Goal: Task Accomplishment & Management: Complete application form

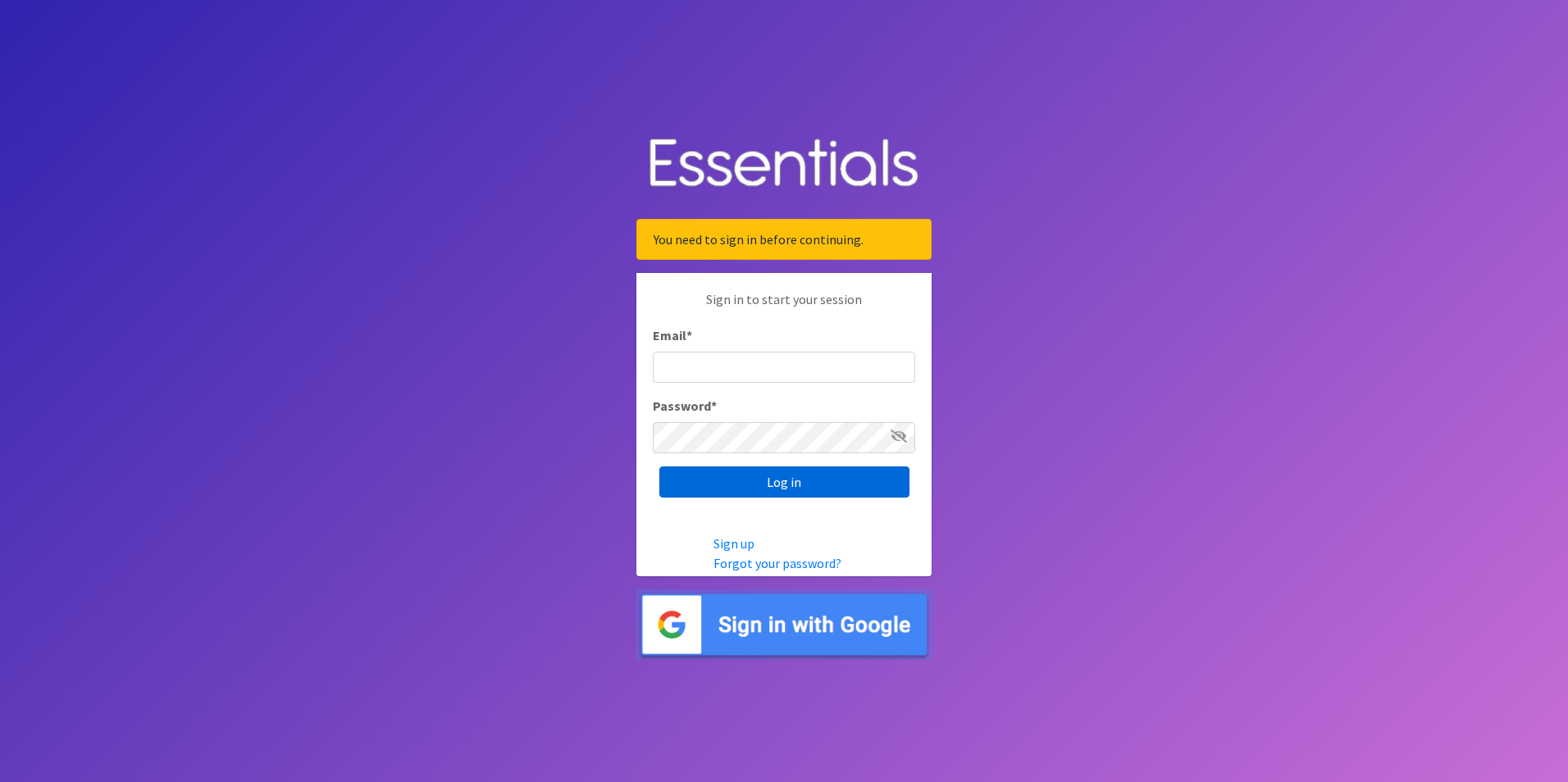
type input "[EMAIL_ADDRESS][DOMAIN_NAME]"
click at [772, 475] on input "Log in" at bounding box center [784, 482] width 250 height 31
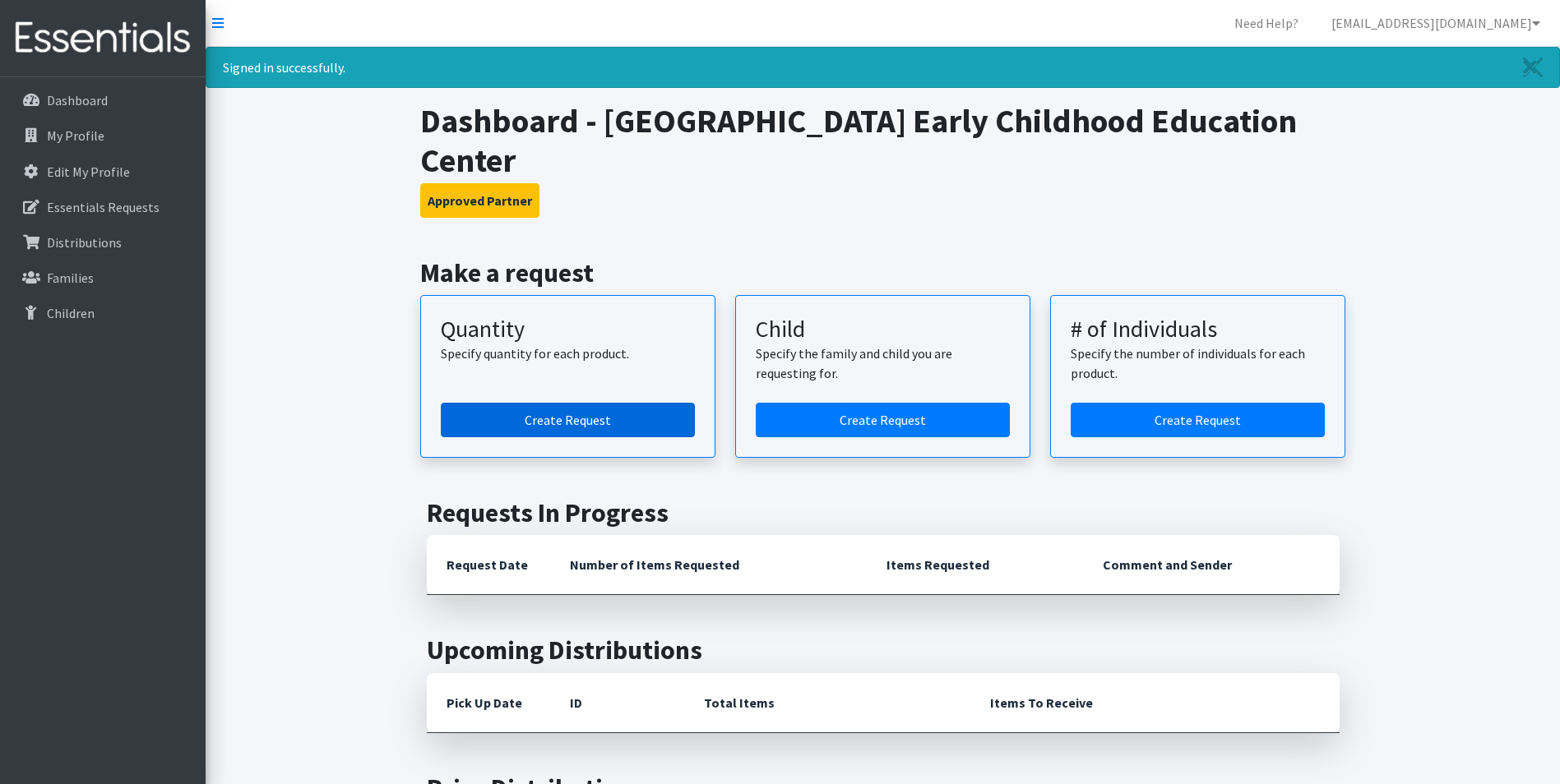
click at [592, 425] on link "Create Request" at bounding box center [567, 420] width 254 height 35
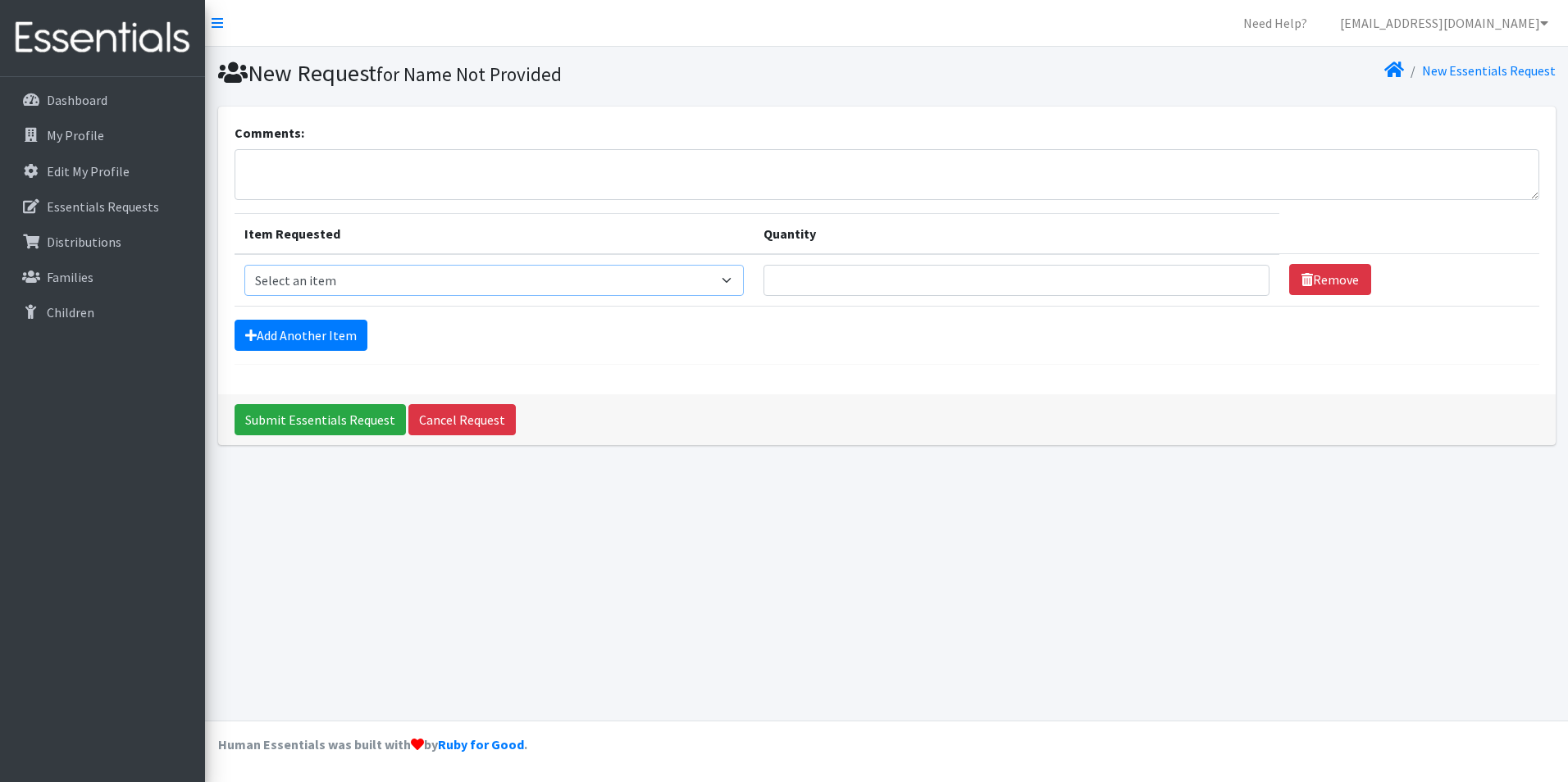
click at [432, 274] on select "Select an item C-Pull-Ups (5T-6T) C-Youth Briefs Md Child (Newborn) Child (Size…" at bounding box center [494, 281] width 500 height 31
select select "15595"
click at [244, 265] on select "Select an item C-Pull-Ups (5T-6T) C-Youth Briefs Md Child (Newborn) Child (Size…" at bounding box center [494, 281] width 500 height 31
click at [763, 272] on input "Quantity" at bounding box center [1016, 281] width 506 height 31
type input "50"
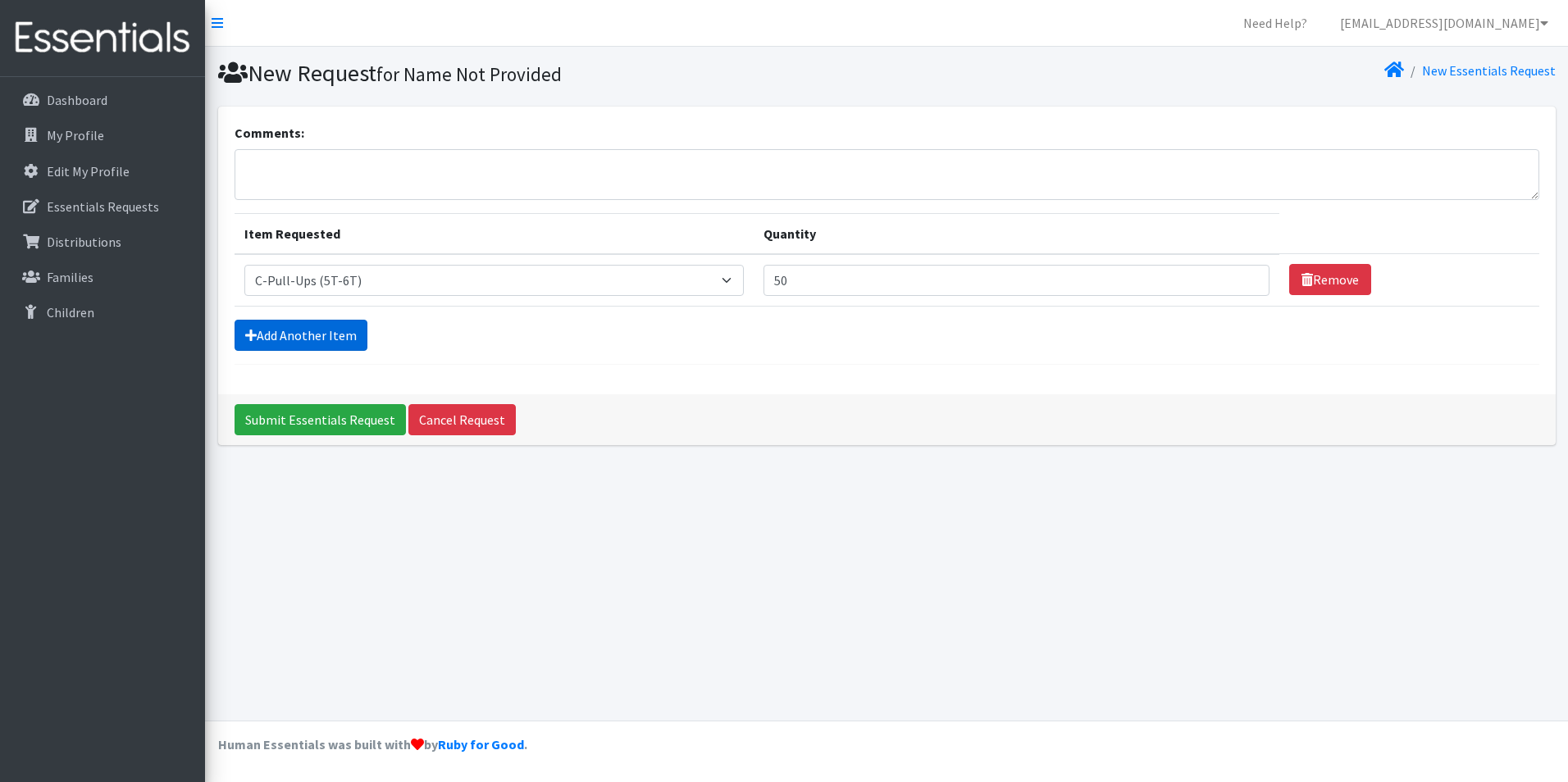
click at [320, 333] on link "Add Another Item" at bounding box center [301, 335] width 133 height 31
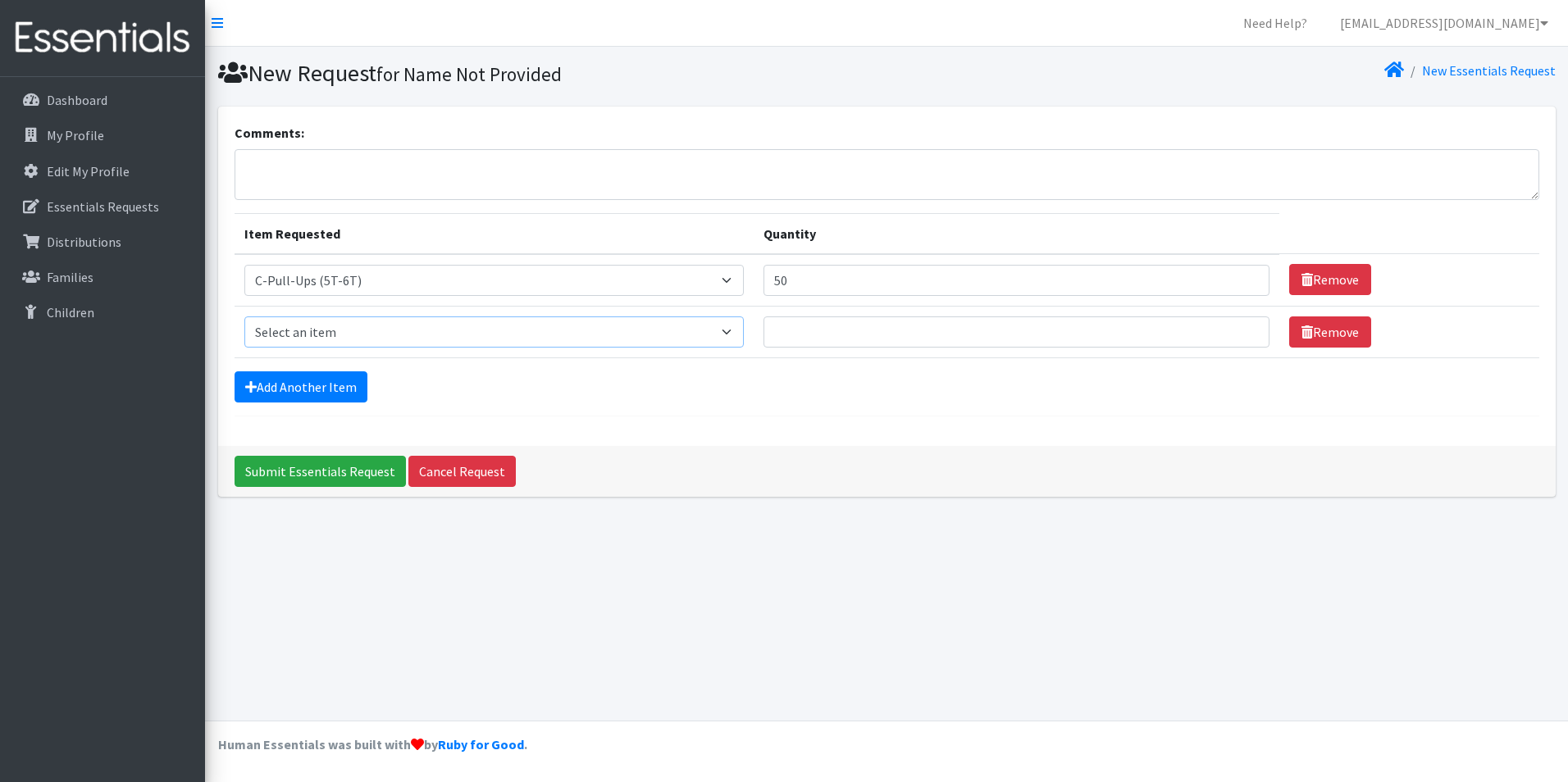
click at [314, 331] on select "Select an item C-Pull-Ups (5T-6T) C-Youth Briefs Md Child (Newborn) Child (Size…" at bounding box center [494, 332] width 500 height 31
select select "14435"
click at [244, 316] on select "Select an item C-Pull-Ups (5T-6T) C-Youth Briefs Md Child (Newborn) Child (Size…" at bounding box center [494, 332] width 500 height 31
click at [793, 311] on td "Quantity" at bounding box center [1016, 332] width 526 height 52
click at [780, 326] on input "Quantity" at bounding box center [1016, 332] width 506 height 31
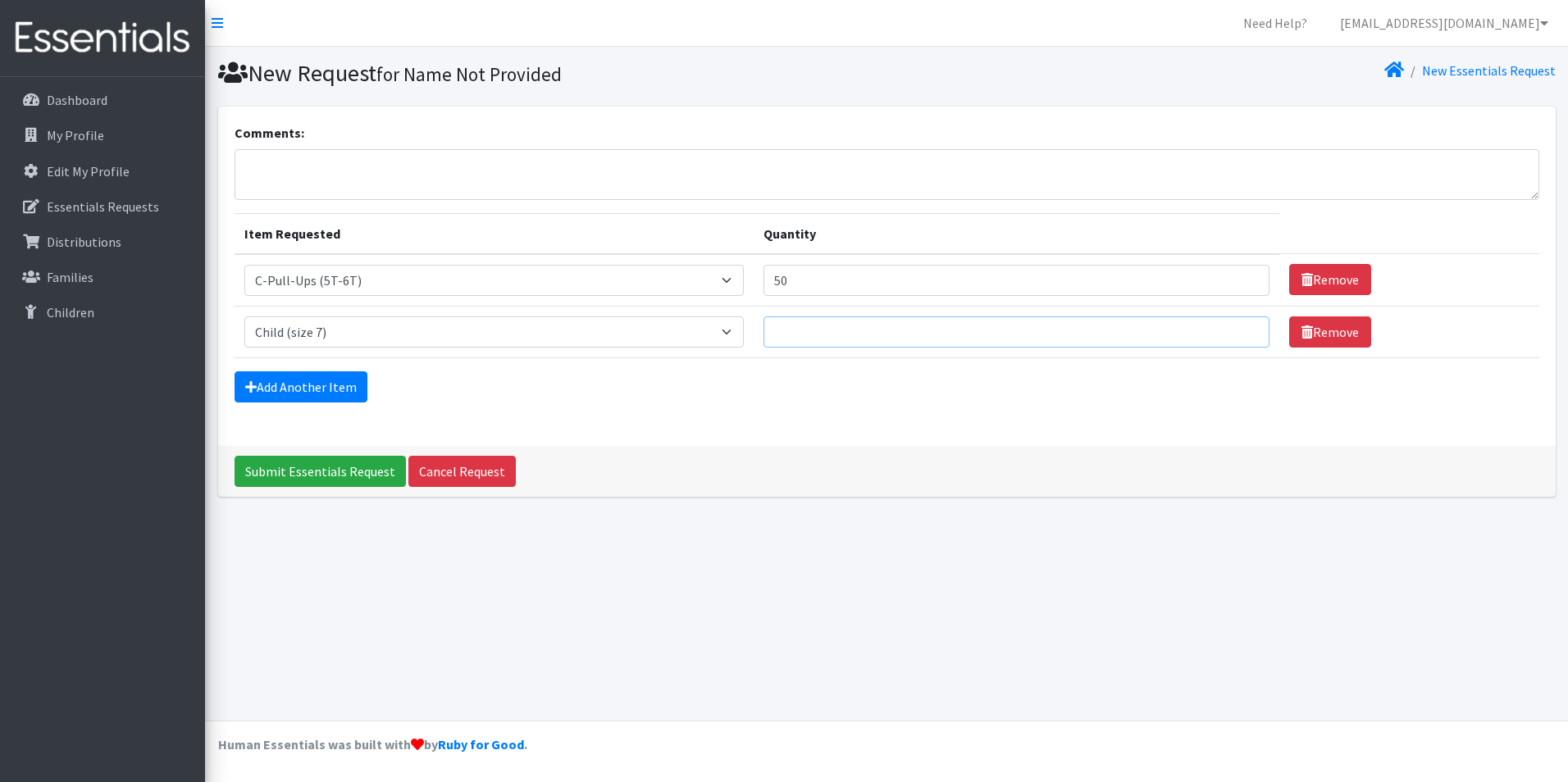
type input "6"
type input "150"
click at [320, 390] on link "Add Another Item" at bounding box center [301, 387] width 133 height 31
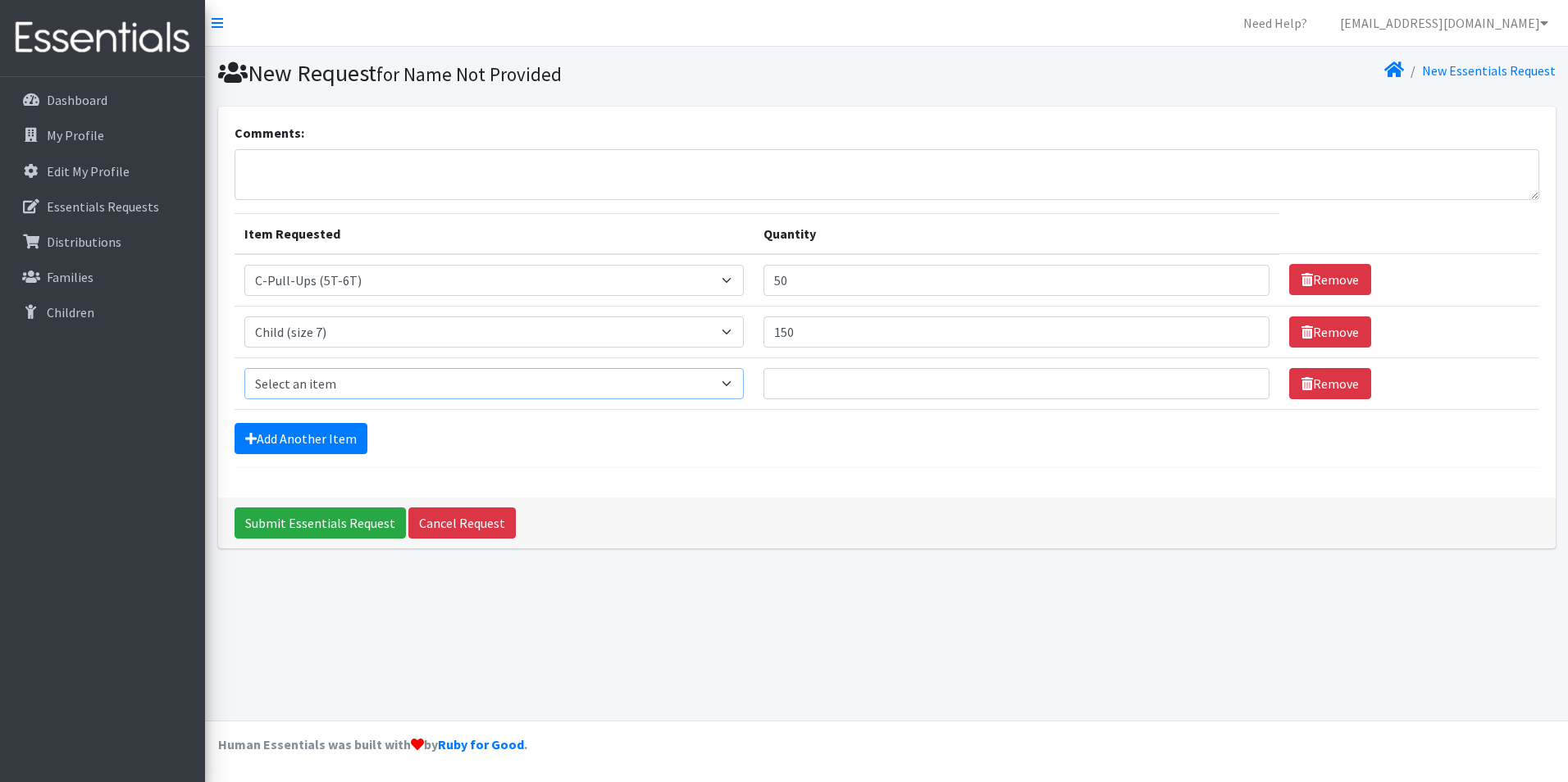
drag, startPoint x: 364, startPoint y: 374, endPoint x: 363, endPoint y: 385, distance: 11.0
click at [364, 374] on select "Select an item C-Pull-Ups (5T-6T) C-Youth Briefs Md Child (Newborn) Child (Size…" at bounding box center [494, 384] width 500 height 31
select select "14435"
click at [244, 368] on select "Select an item C-Pull-Ups (5T-6T) C-Youth Briefs Md Child (Newborn) Child (Size…" at bounding box center [494, 384] width 500 height 31
click at [1289, 390] on link "Remove" at bounding box center [1330, 384] width 82 height 31
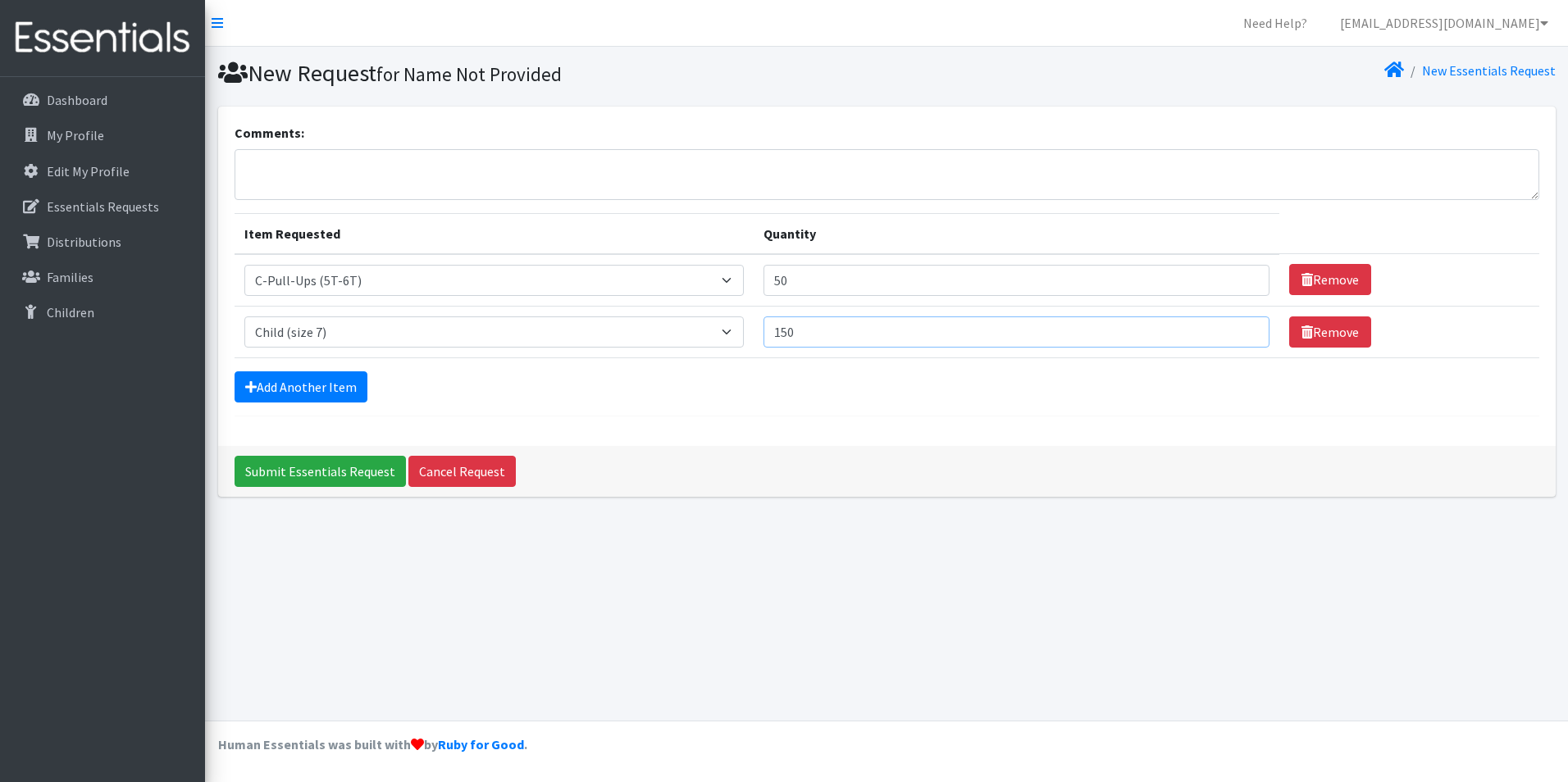
click at [813, 337] on input "150" at bounding box center [1016, 332] width 506 height 31
type input "1"
click at [301, 186] on textarea "Comments:" at bounding box center [887, 174] width 1305 height 51
type textarea "i"
click at [763, 321] on input "Quantity" at bounding box center [1016, 332] width 506 height 31
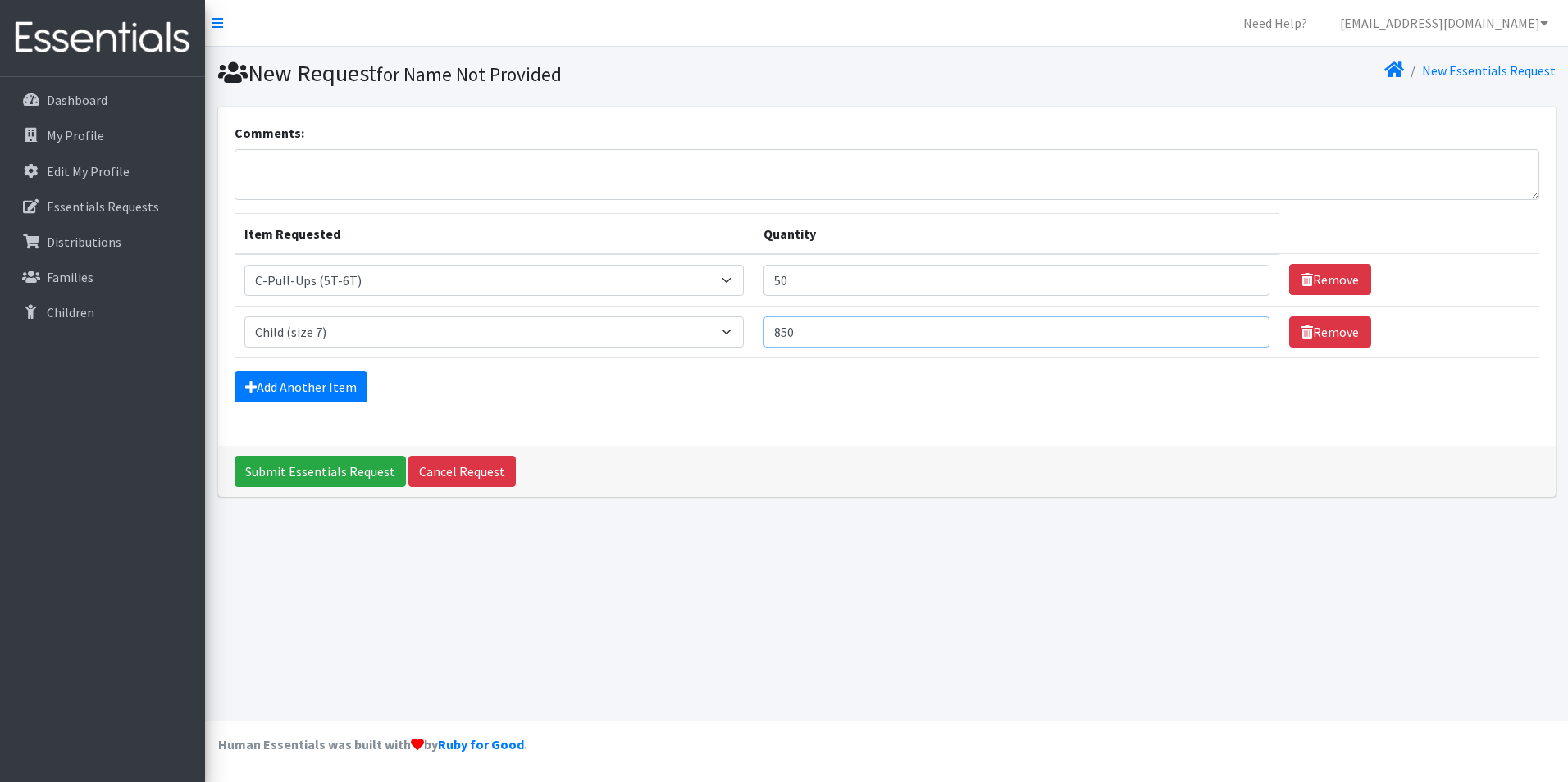
type input "850"
click at [732, 186] on textarea "Comments:" at bounding box center [887, 174] width 1305 height 51
type textarea "If you have size 6, then we would only need 150 size 7 diapers and 700 size 6 d…"
click at [269, 391] on link "Add Another Item" at bounding box center [301, 387] width 133 height 31
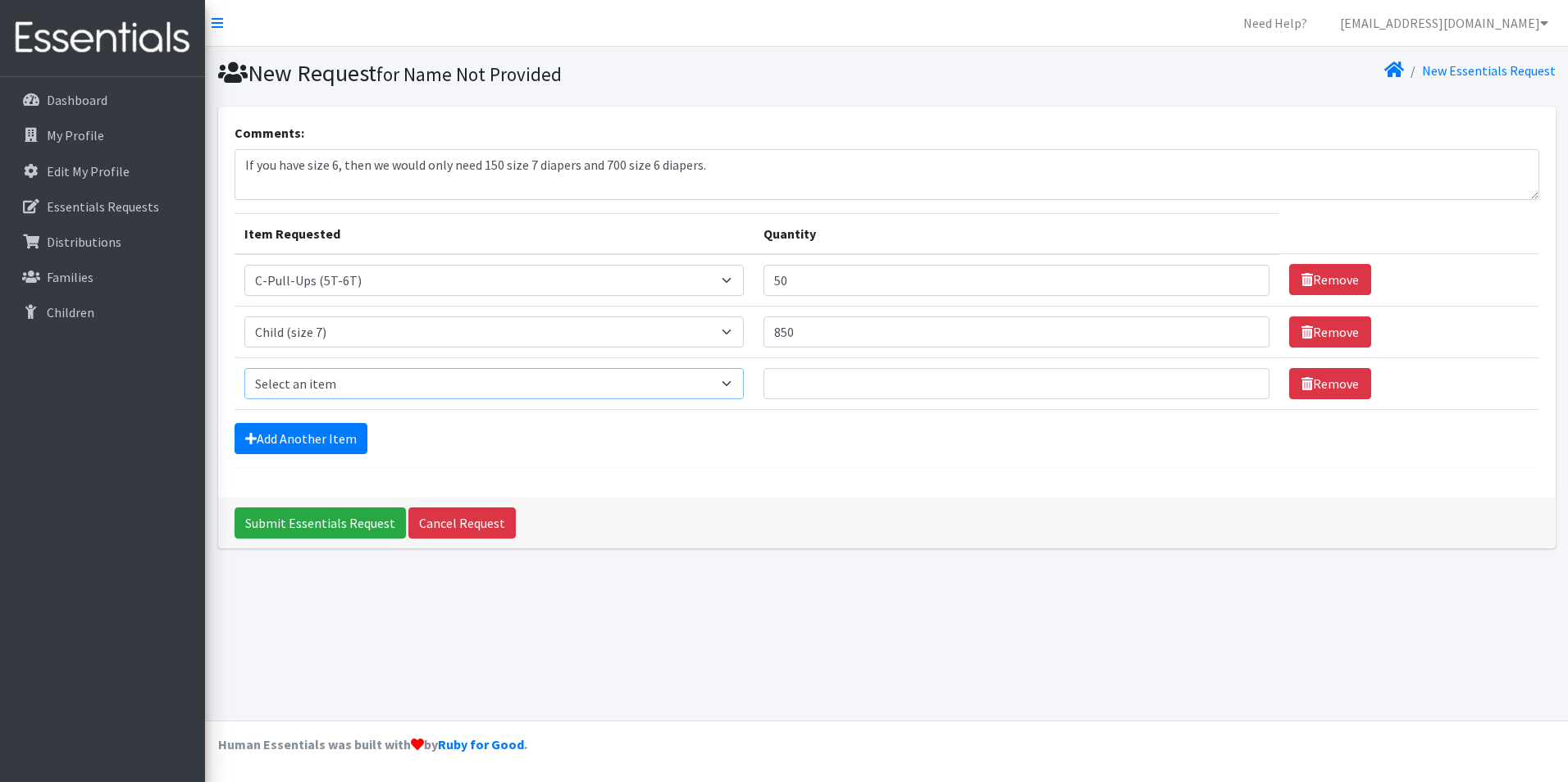
click at [376, 381] on select "Select an item C-Pull-Ups (5T-6T) C-Youth Briefs Md Child (Newborn) Child (Size…" at bounding box center [494, 384] width 500 height 31
select select "3068"
click at [244, 368] on select "Select an item C-Pull-Ups (5T-6T) C-Youth Briefs Md Child (Newborn) Child (Size…" at bounding box center [494, 384] width 500 height 31
click at [763, 383] on input "Quantity" at bounding box center [1016, 384] width 506 height 31
type input "1"
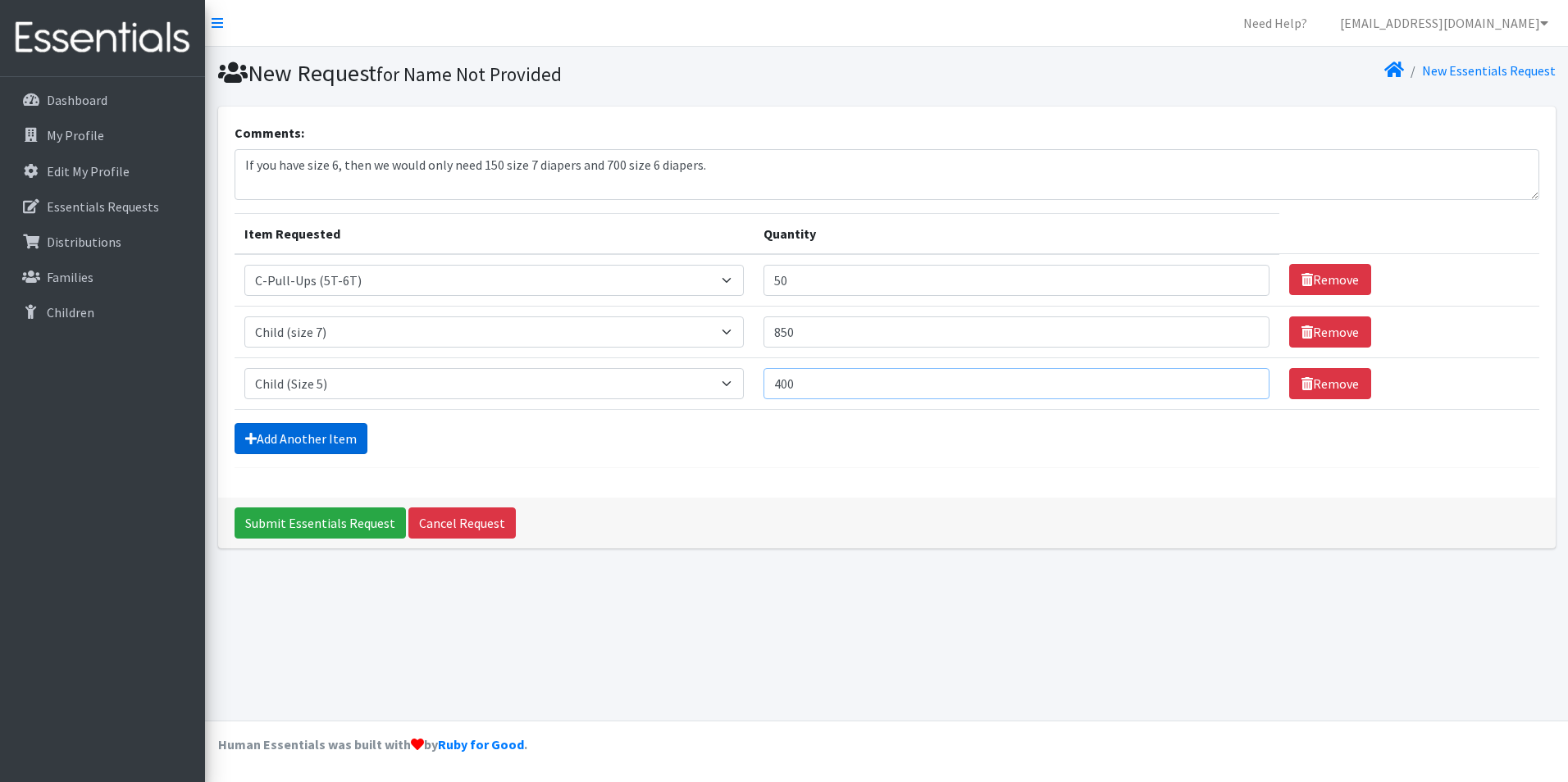
type input "400"
click at [317, 432] on link "Add Another Item" at bounding box center [301, 439] width 133 height 31
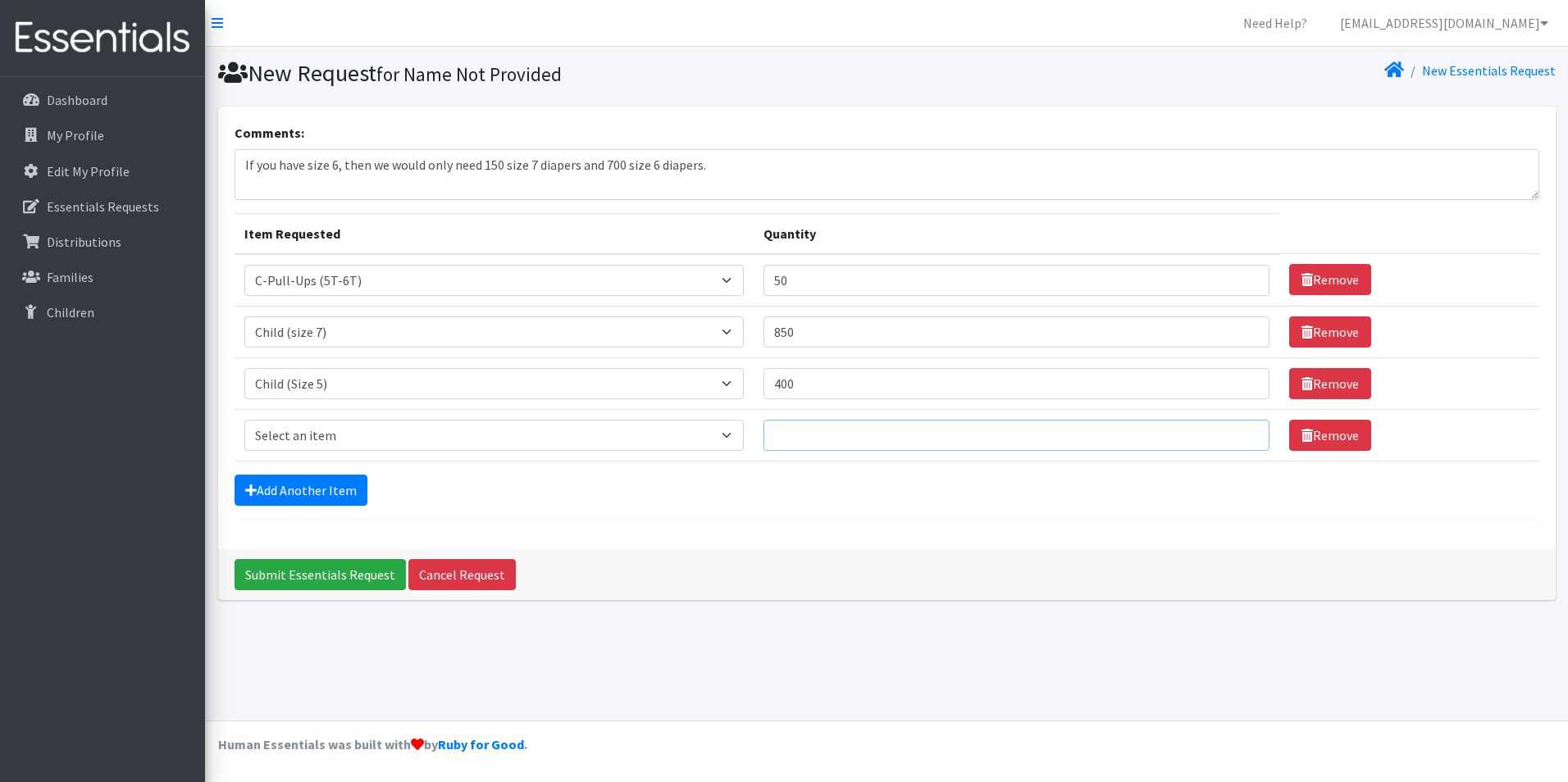
click at [817, 442] on input "Quantity" at bounding box center [1016, 436] width 506 height 31
type input "550"
click at [319, 435] on select "Select an item C-Pull-Ups (5T-6T) C-Youth Briefs Md Child (Newborn) Child (Size…" at bounding box center [494, 436] width 500 height 31
select select "3070"
click at [244, 420] on select "Select an item C-Pull-Ups (5T-6T) C-Youth Briefs Md Child (Newborn) Child (Size…" at bounding box center [494, 436] width 500 height 31
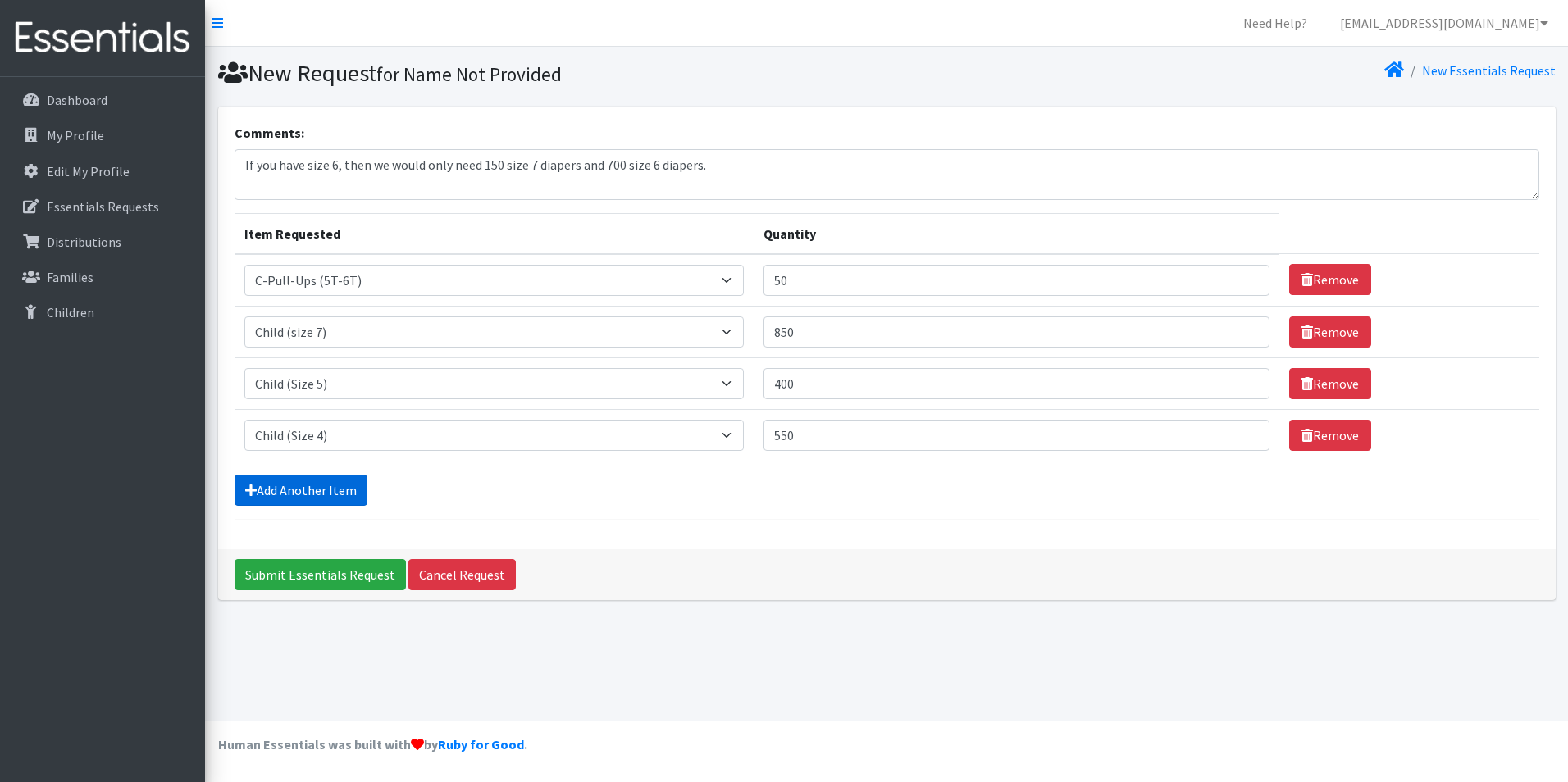
click at [331, 498] on link "Add Another Item" at bounding box center [301, 490] width 133 height 31
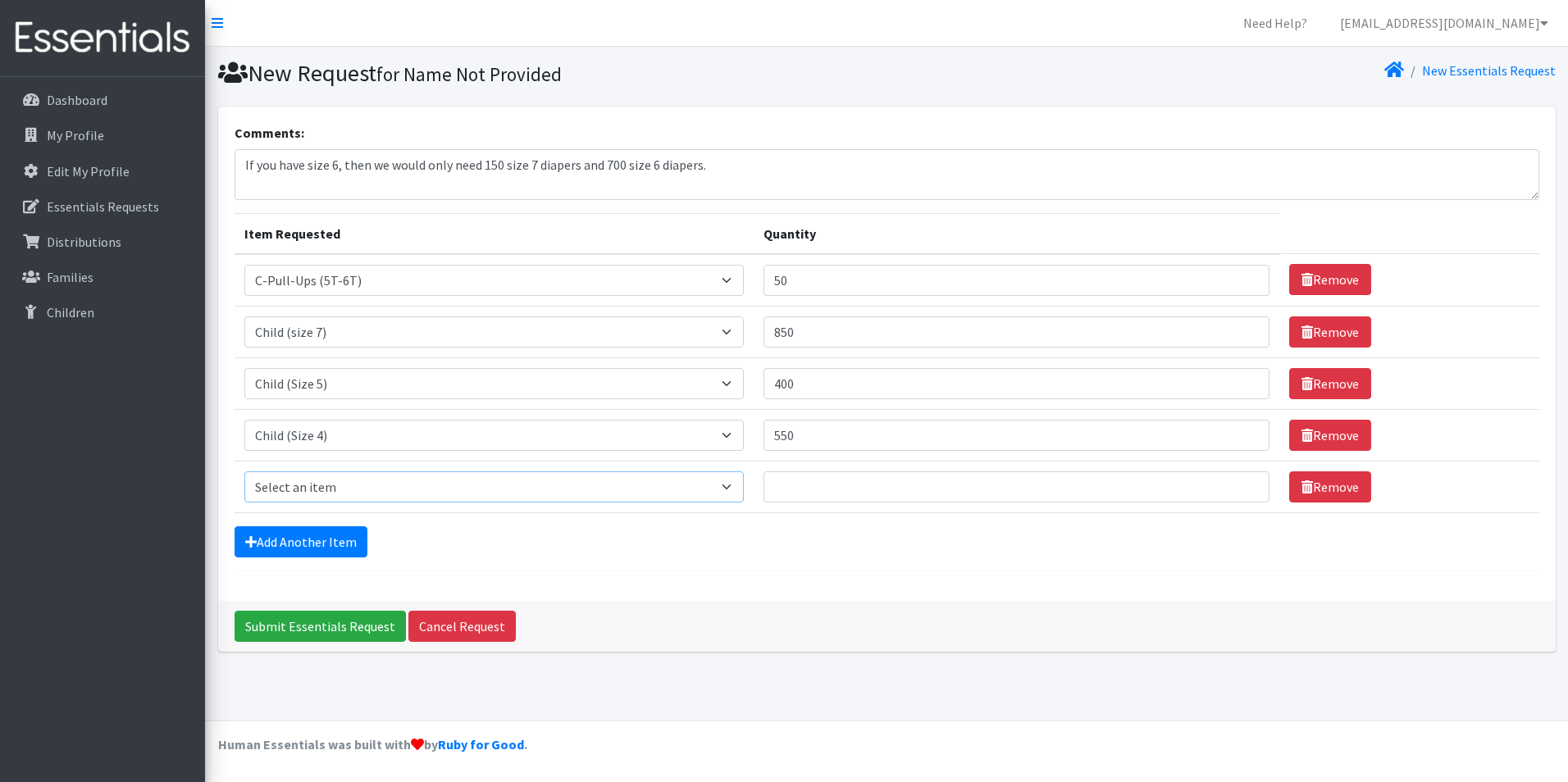
click at [335, 496] on select "Select an item C-Pull-Ups (5T-6T) C-Youth Briefs Md Child (Newborn) Child (Size…" at bounding box center [494, 487] width 500 height 31
select select "3067"
click at [244, 471] on select "Select an item C-Pull-Ups (5T-6T) C-Youth Briefs Md Child (Newborn) Child (Size…" at bounding box center [494, 487] width 500 height 31
click at [763, 491] on input "Quantity" at bounding box center [1016, 487] width 506 height 31
type input "275"
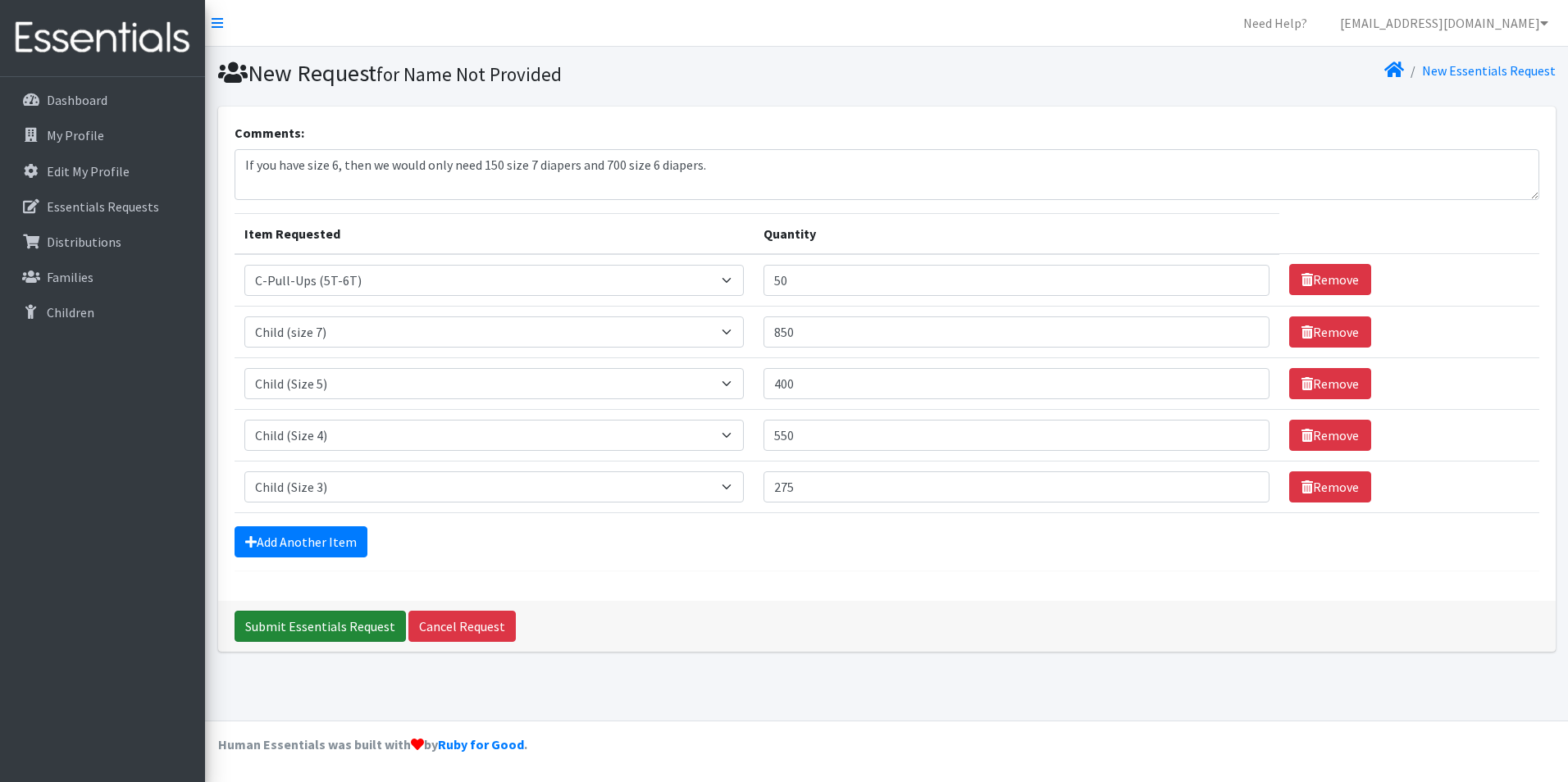
click at [296, 624] on input "Submit Essentials Request" at bounding box center [321, 626] width 172 height 31
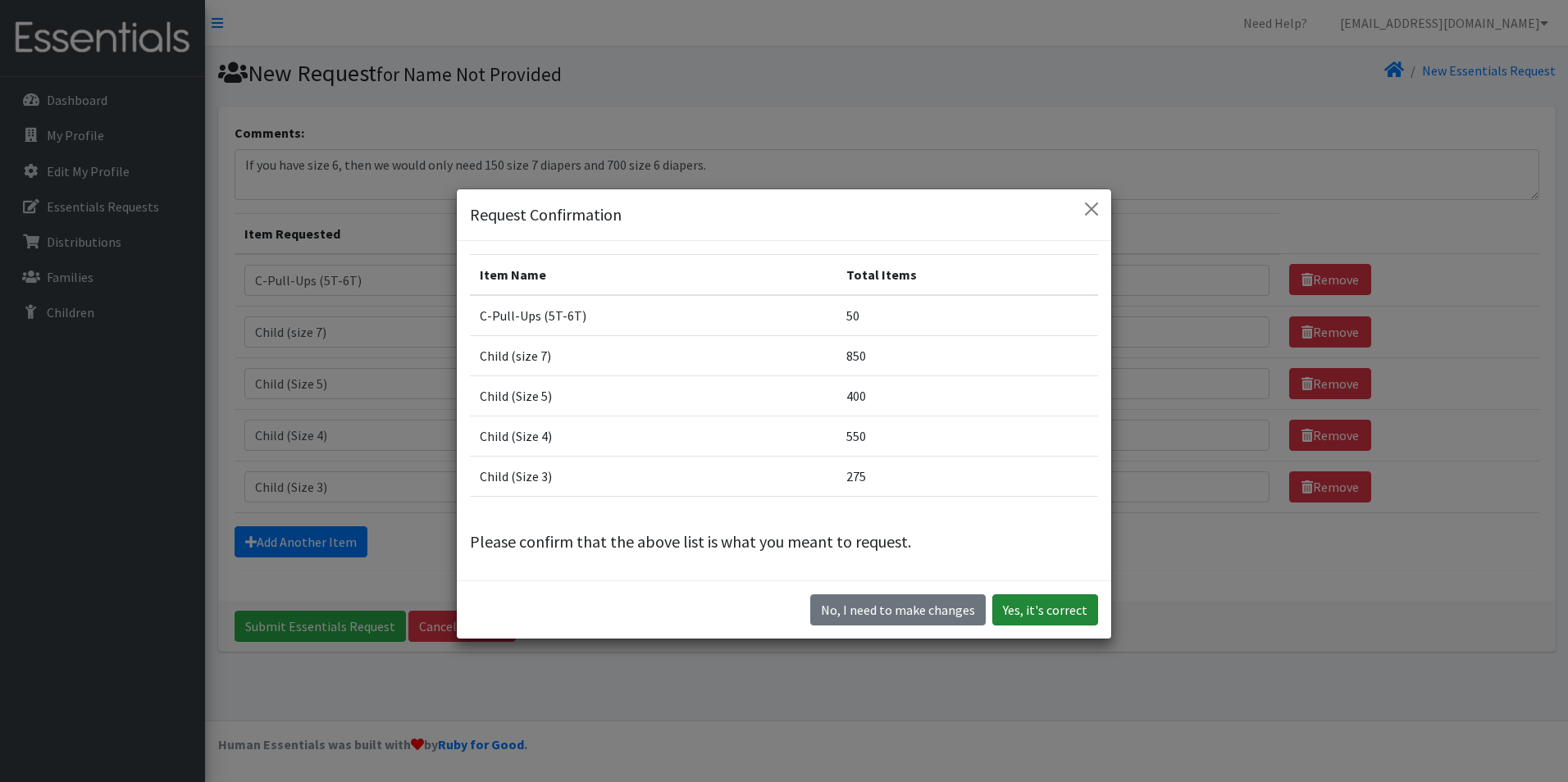
click at [1043, 604] on button "Yes, it's correct" at bounding box center [1046, 610] width 106 height 31
